Goal: Information Seeking & Learning: Learn about a topic

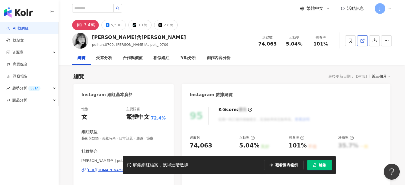
click at [359, 40] on link at bounding box center [362, 40] width 11 height 11
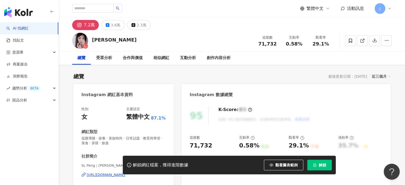
click at [364, 39] on polyline at bounding box center [363, 39] width 1 height 1
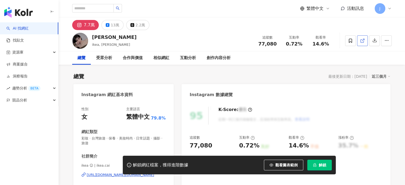
click at [361, 43] on span at bounding box center [362, 41] width 5 height 6
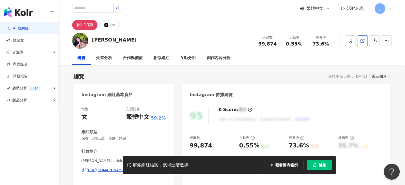
click at [365, 42] on link at bounding box center [362, 40] width 11 height 11
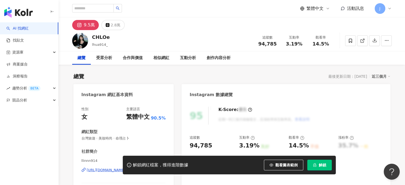
click at [114, 23] on div "2.8萬" at bounding box center [116, 24] width 10 height 7
click at [111, 24] on div "2.8萬" at bounding box center [116, 24] width 10 height 7
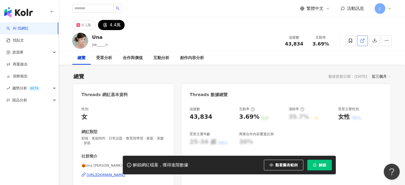
click at [365, 41] on link at bounding box center [362, 40] width 11 height 11
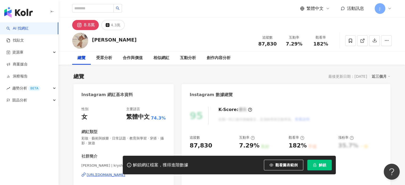
click at [111, 25] on div "4.3萬" at bounding box center [116, 24] width 10 height 7
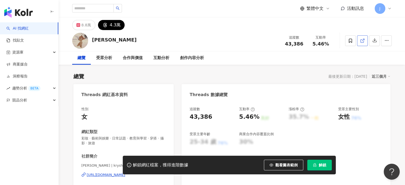
click at [364, 39] on line at bounding box center [363, 40] width 2 height 2
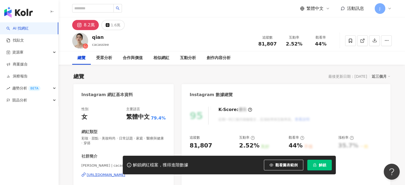
click at [108, 25] on icon at bounding box center [108, 25] width 4 height 4
click at [116, 28] on div "1.6萬" at bounding box center [116, 24] width 10 height 7
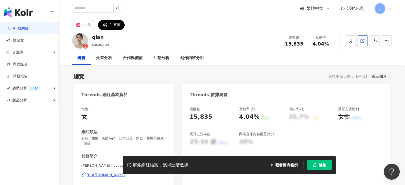
click at [367, 41] on link at bounding box center [362, 40] width 11 height 11
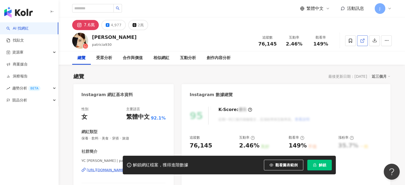
click at [363, 41] on icon at bounding box center [362, 40] width 5 height 5
click at [144, 27] on button "2萬" at bounding box center [138, 25] width 20 height 10
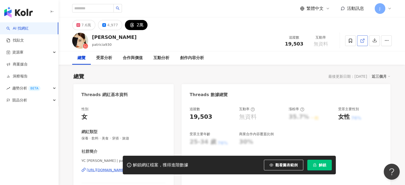
click at [365, 41] on link at bounding box center [362, 40] width 11 height 11
